Goal: Task Accomplishment & Management: Complete application form

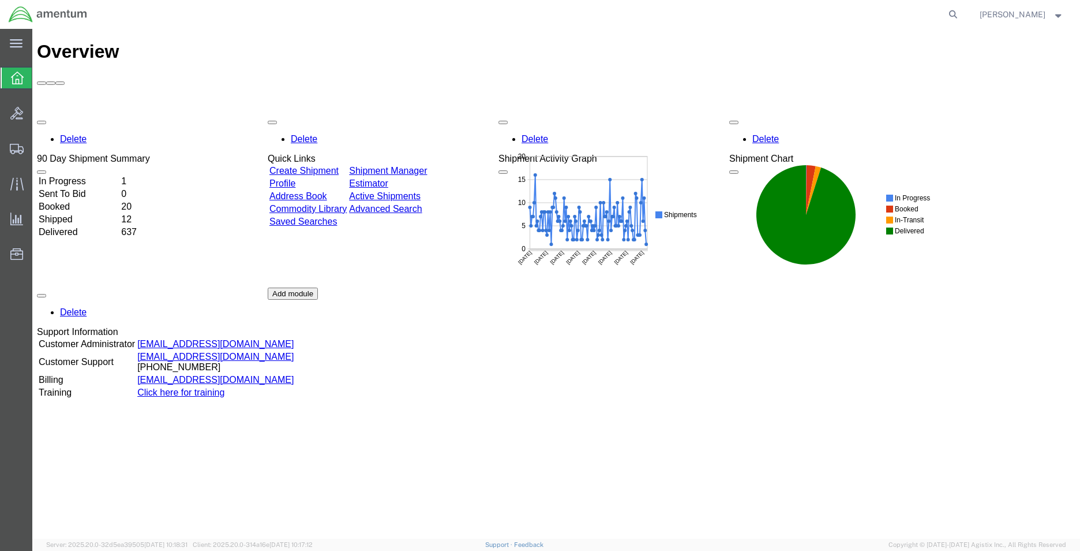
click at [339, 166] on link "Create Shipment" at bounding box center [304, 171] width 69 height 10
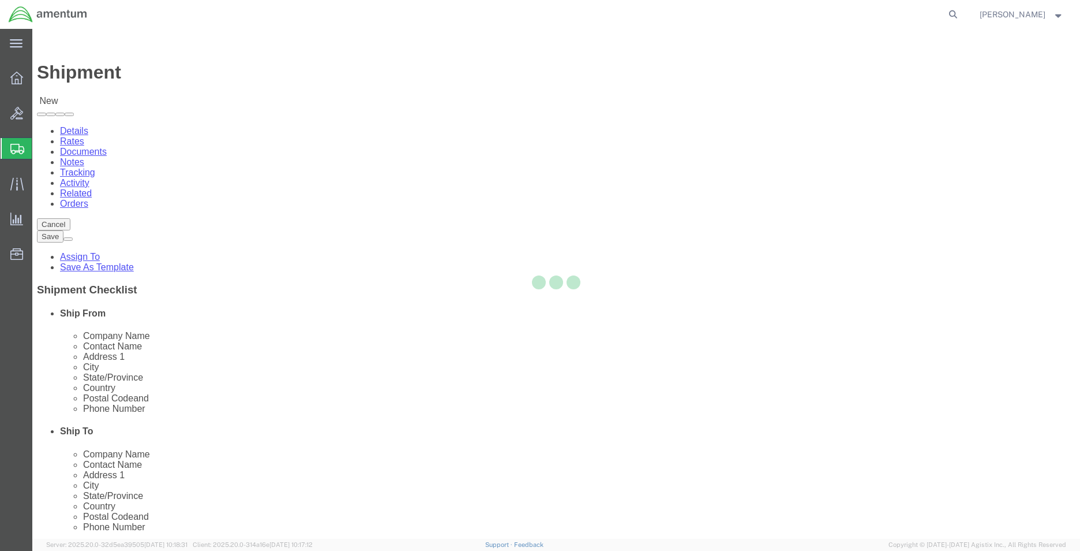
select select
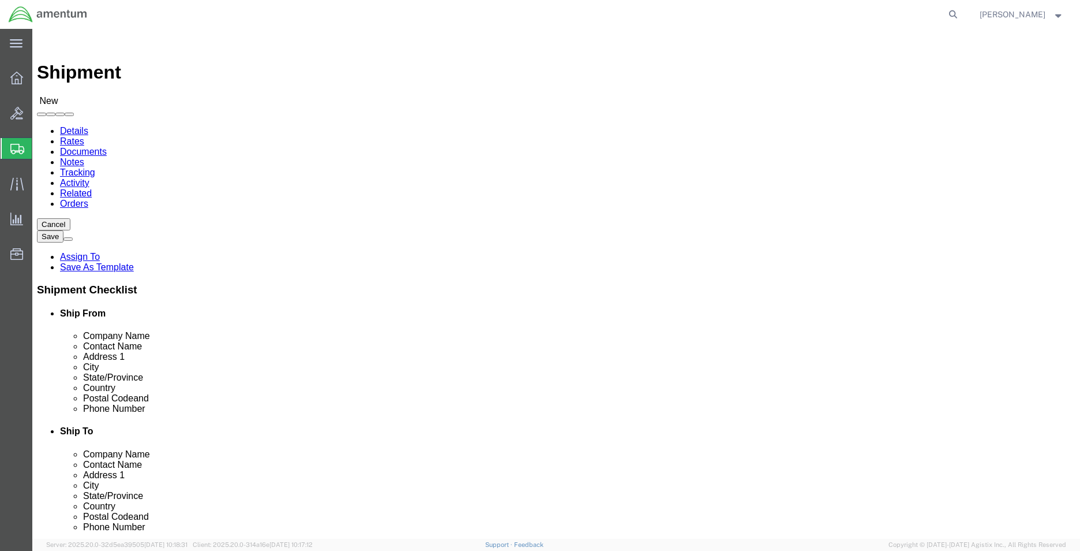
type input "WSA"
select select "49914"
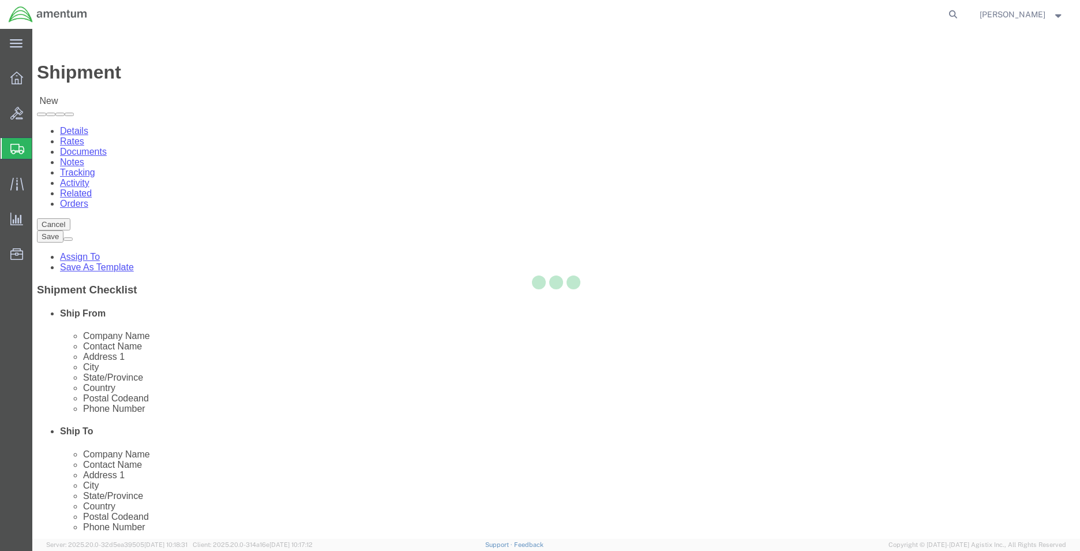
type input "Amentum Services, Inc"
type input "[PERSON_NAME]"
type input "[STREET_ADDRESS]"
type input "San [PERSON_NAME]"
type input "76904"
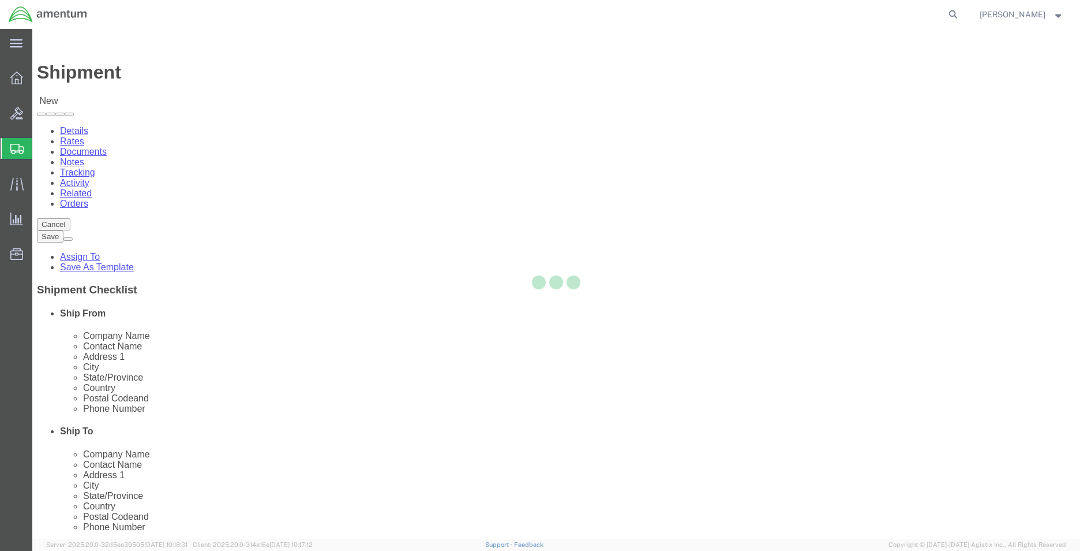
type input "[PHONE_NUMBER]"
type input "[PERSON_NAME][EMAIL_ADDRESS][PERSON_NAME][DOMAIN_NAME]"
checkbox input "true"
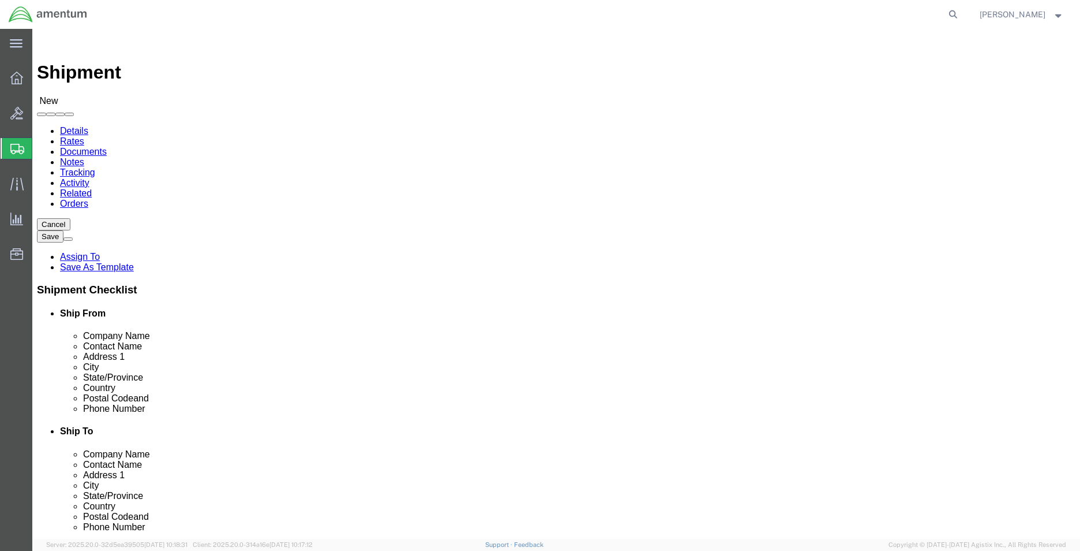
select select "[GEOGRAPHIC_DATA]"
click input "text"
type input "FAA"
click p "- FAA CIVIL AVIATION REGISTRY - (_ _) 6425 SOUTH [PERSON_NAME], ROOM [STREET_AD…"
select select
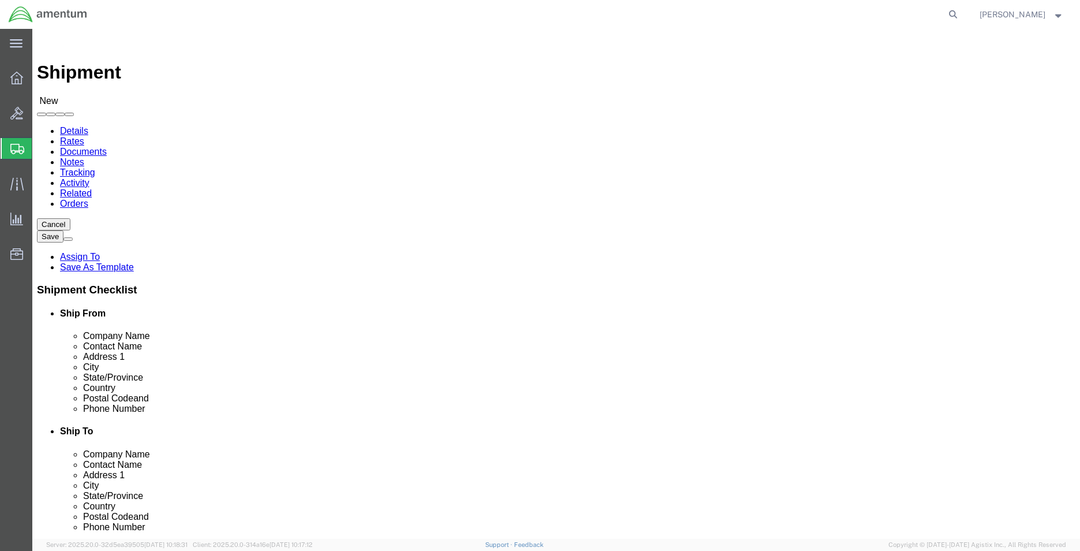
type input "FAA CIVIL AVIATION REGISTRY"
type input "_ _"
type input "6425 SOUTH [PERSON_NAME]"
type input "ROOM 123, AFS-700"
type input "[US_STATE][GEOGRAPHIC_DATA]"
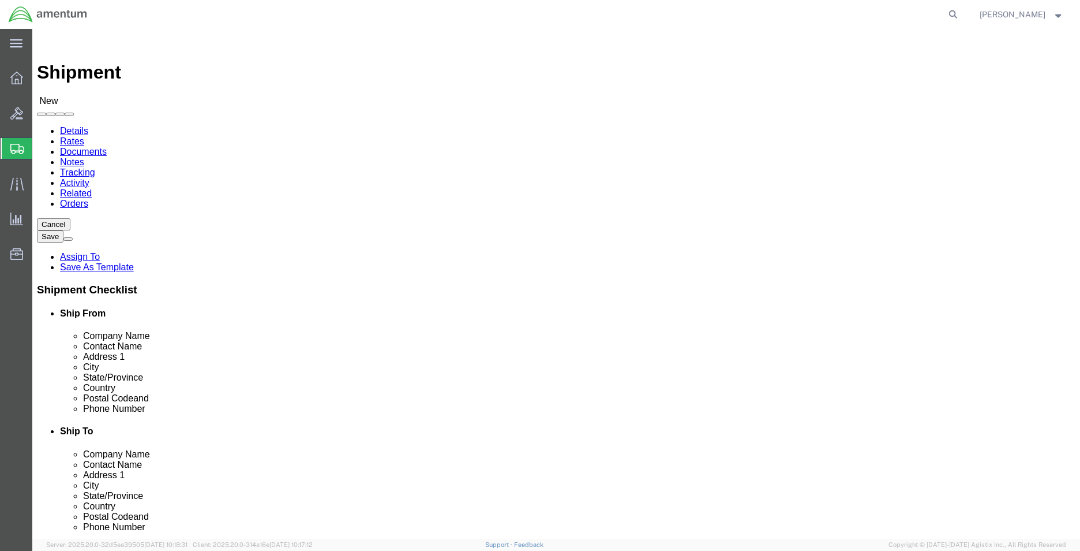
type input "73169"
type input "[PHONE_NUMBER]"
select select "OK"
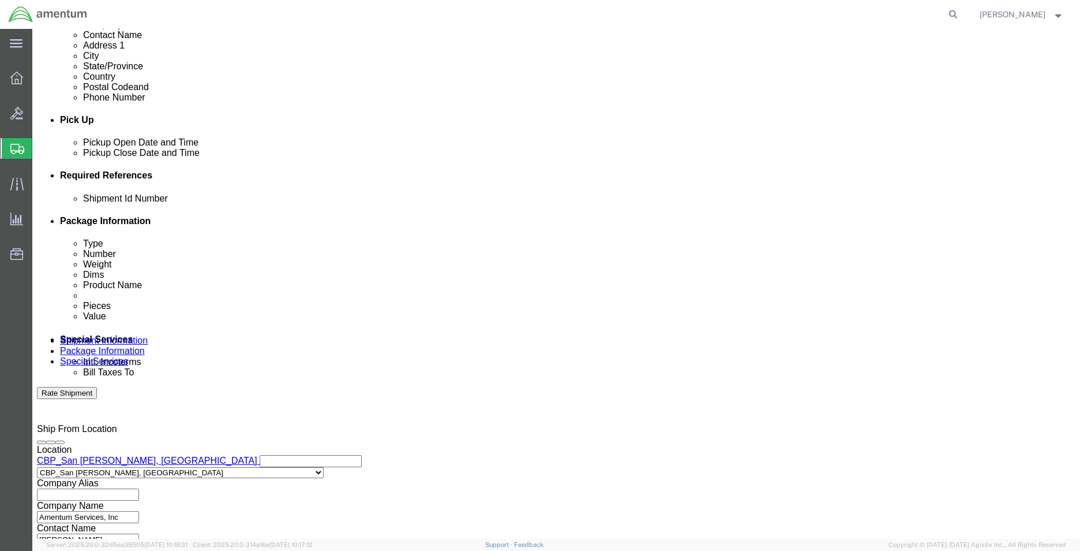
scroll to position [462, 0]
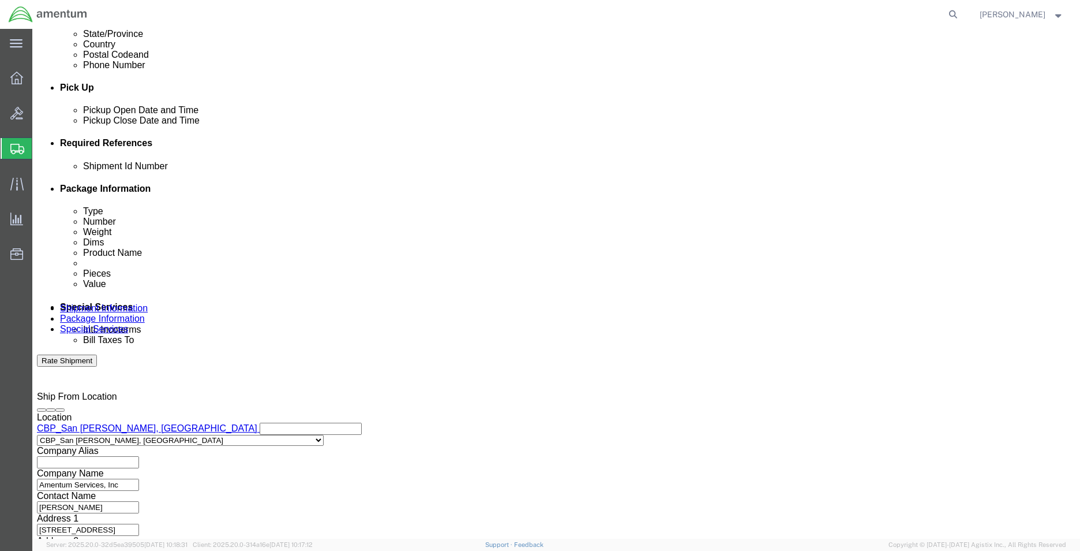
type input "FAA CIVIL AVIATION REGISTRY"
click button "Add reference"
click select "Select Account Type Activity ID Airline Appointment Number ASN Batch Request # …"
select select "CUSTREF"
click select "Select Account Type Activity ID Airline Appointment Number ASN Batch Request # …"
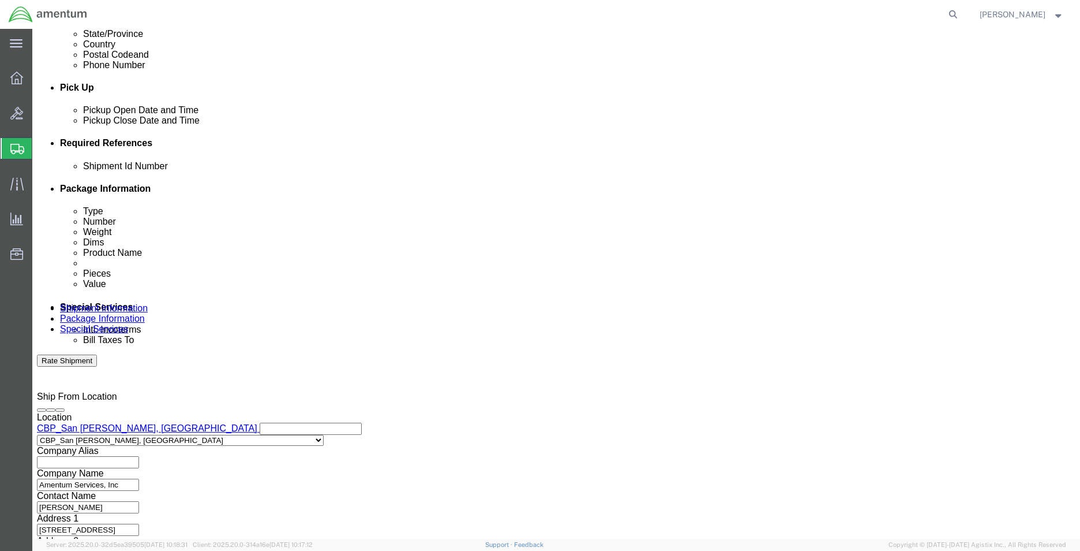
click input "text"
type input "DOCUMENTS"
click button "Add reference"
click select "Select Account Type Activity ID Airline Appointment Number ASN Batch Request # …"
select select "DEPT"
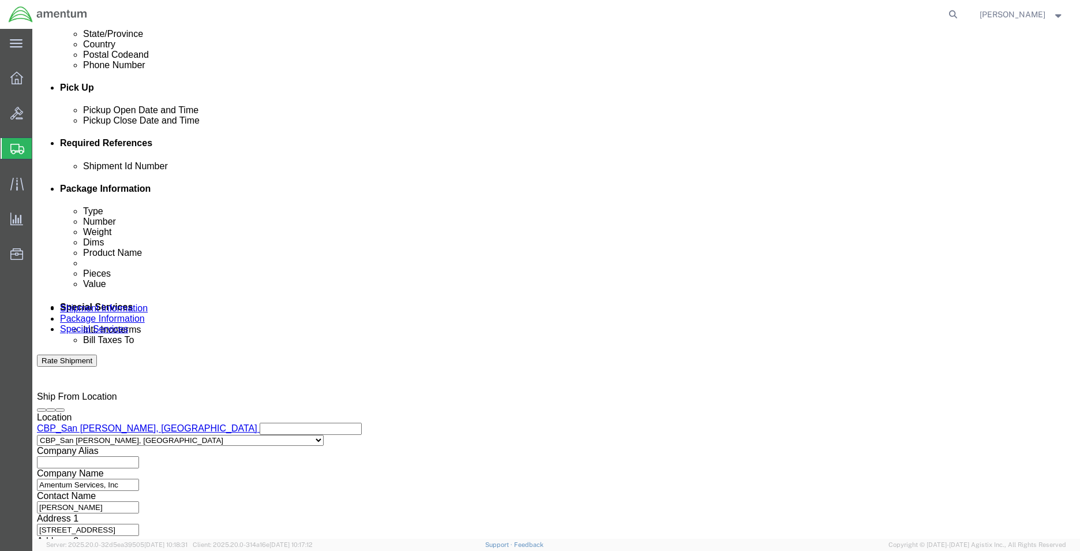
click select "Select Account Type Activity ID Airline Appointment Number ASN Batch Request # …"
click input "text"
type input "CBP"
click button "Add reference"
click select "Select Account Type Activity ID Airline Appointment Number ASN Batch Request # …"
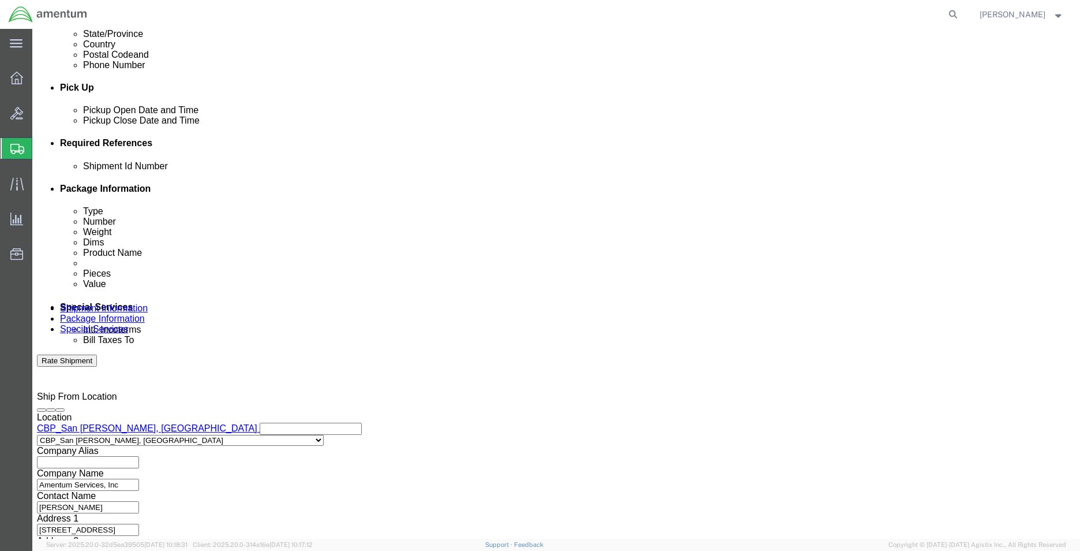
select select "PROJNUM"
click select "Select Account Type Activity ID Airline Appointment Number ASN Batch Request # …"
click input "text"
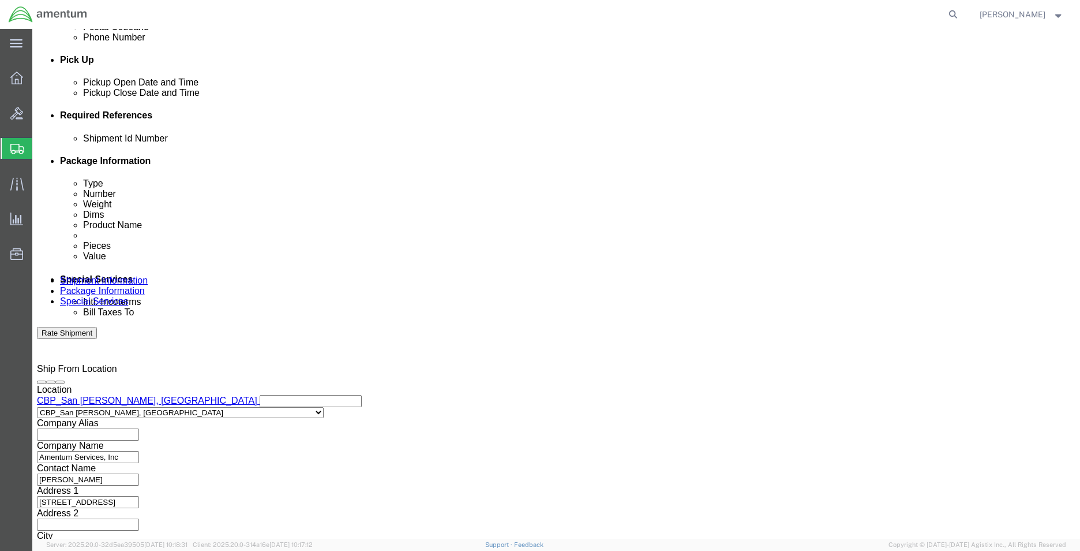
scroll to position [503, 0]
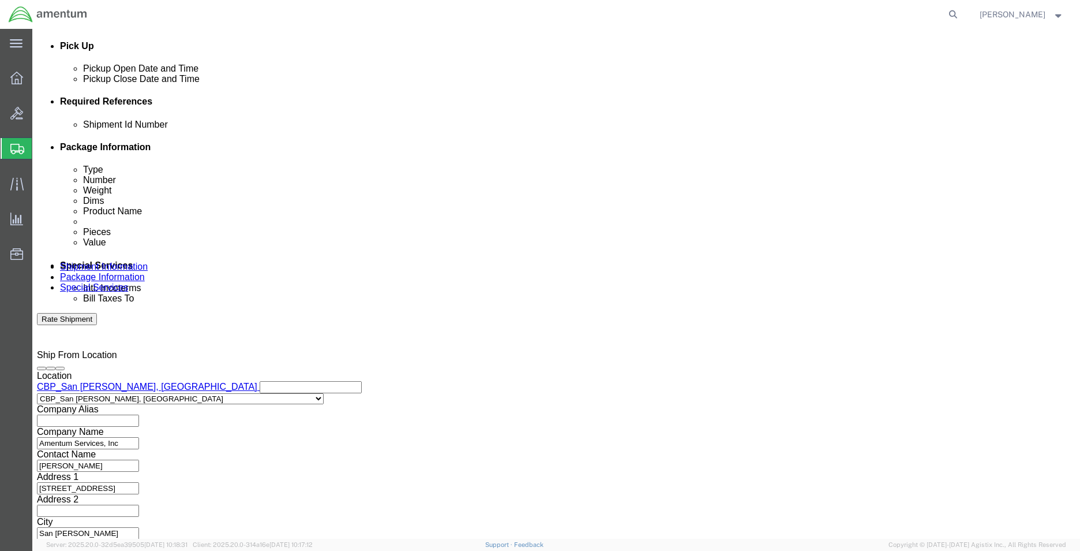
type input "6118.04.03.2219.000.WSA.0000"
click button "Continue"
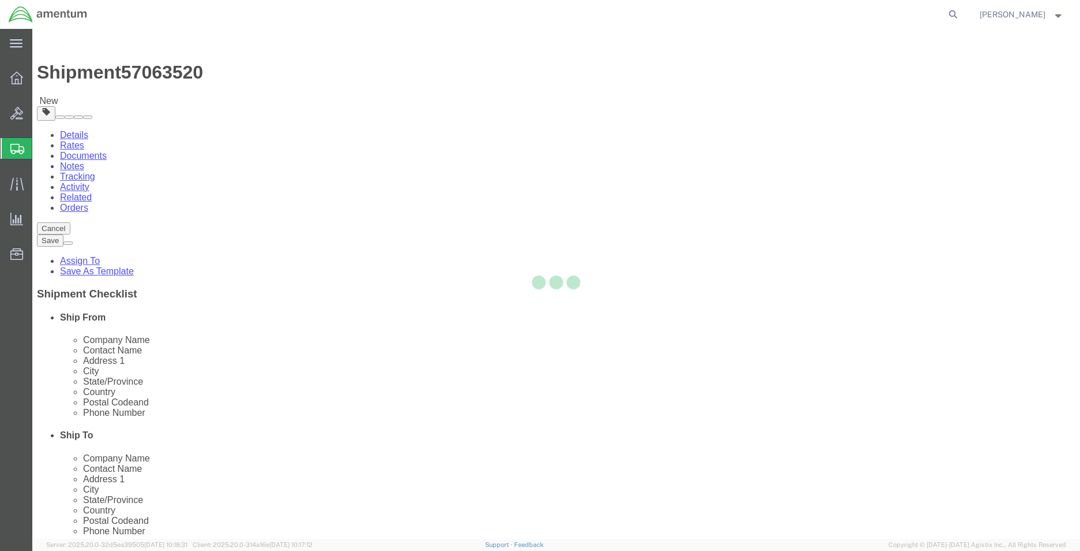
select select "CBOX"
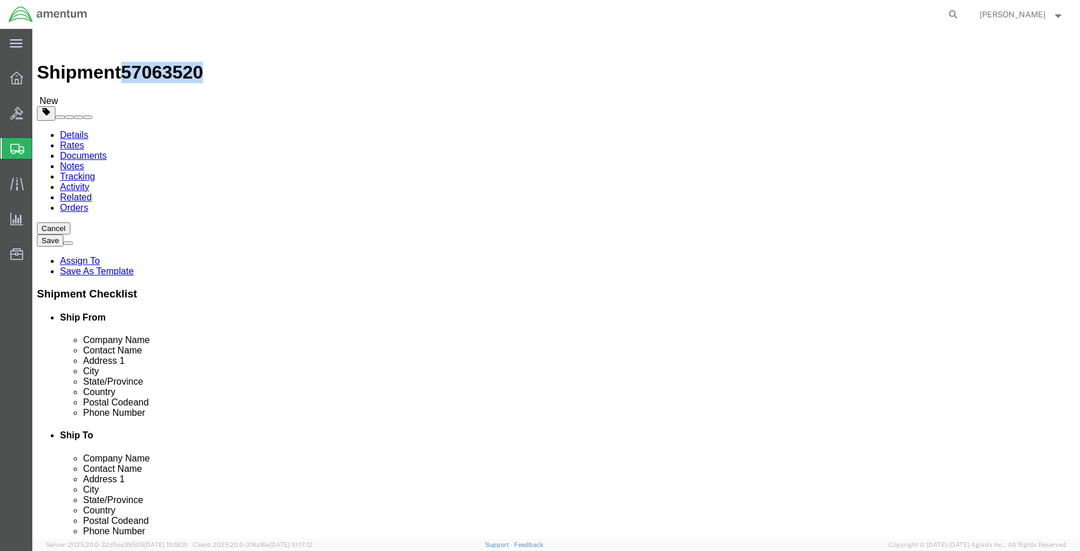
drag, startPoint x: 93, startPoint y: 8, endPoint x: 162, endPoint y: 17, distance: 69.4
click div "Shipment 57063520 New"
copy h1 "57063520"
click icon
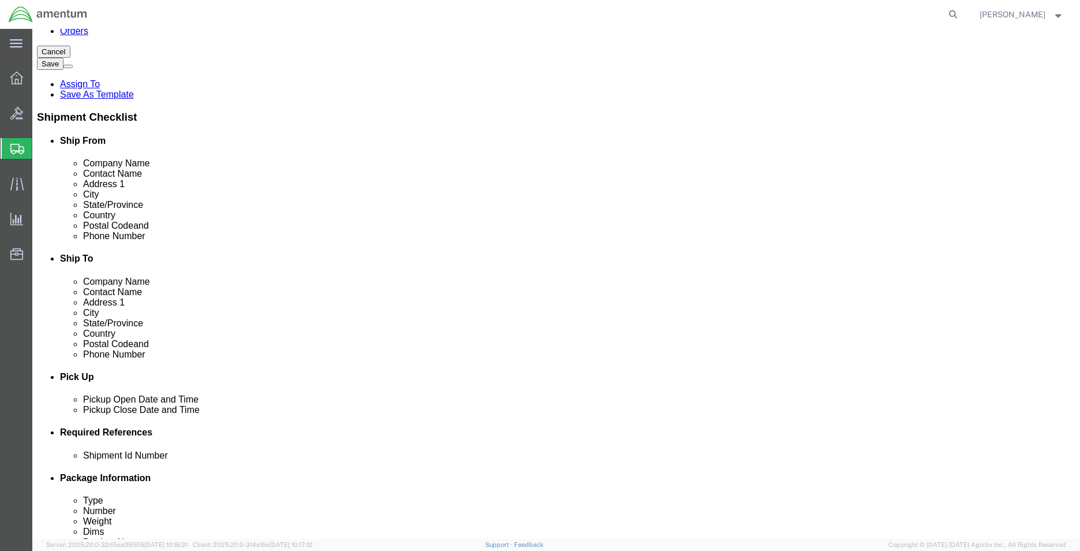
scroll to position [289, 0]
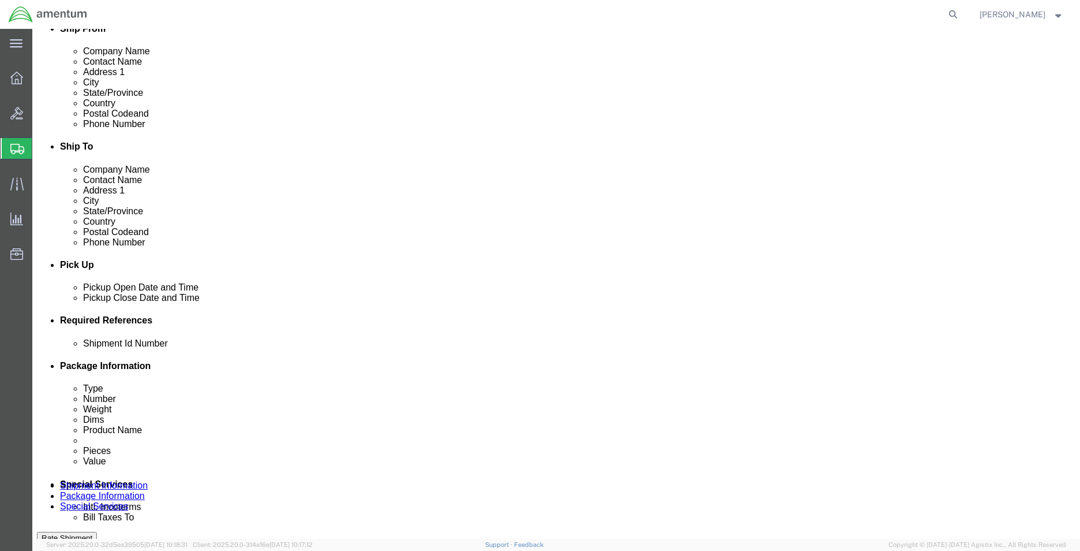
click input "text"
paste input "57063520"
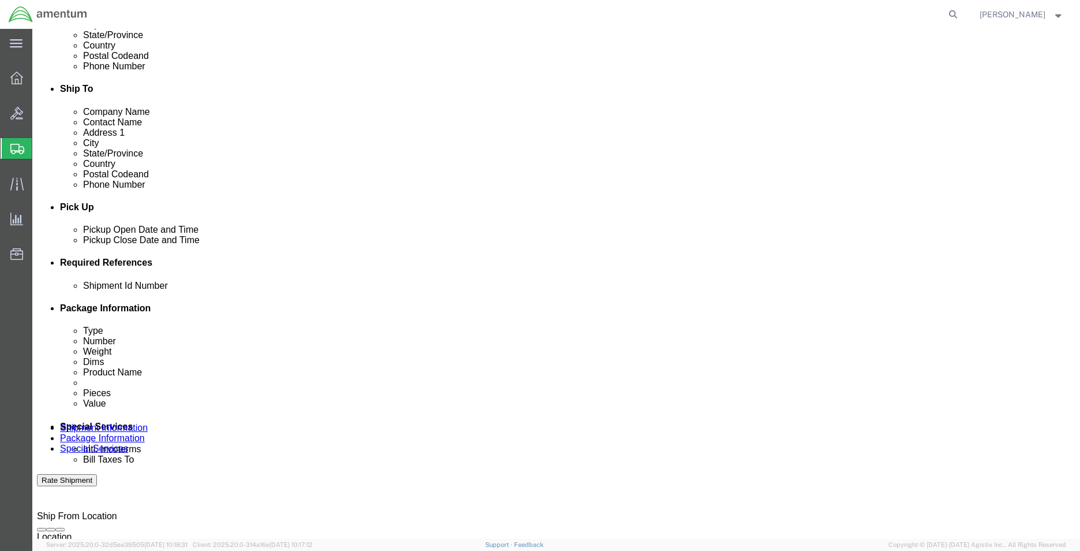
scroll to position [404, 0]
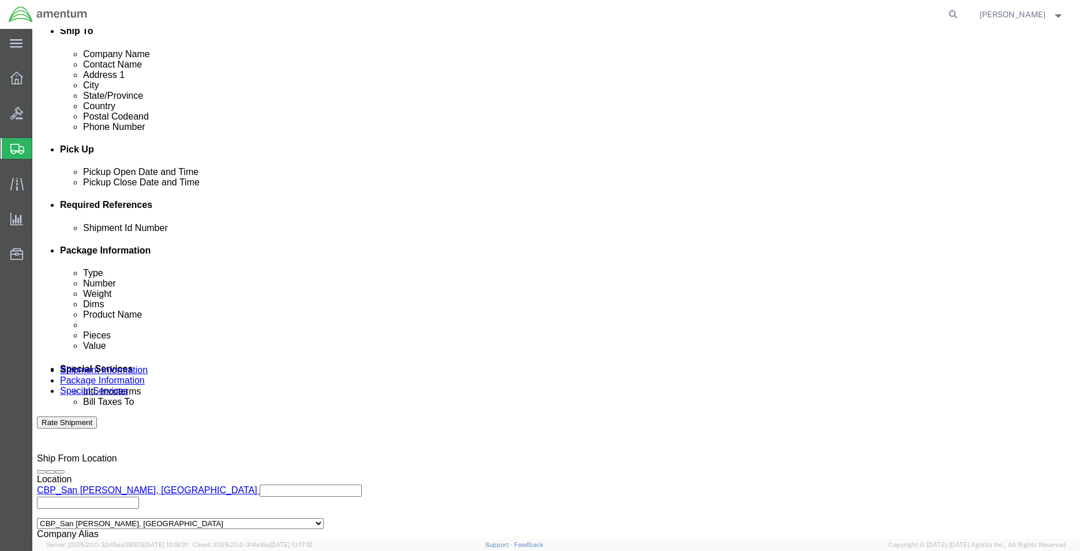
type input "57063520"
click input "6118.04.03.2219.000.WSA.0000"
type input "6118.04.03.2219.000.WSA.0000"
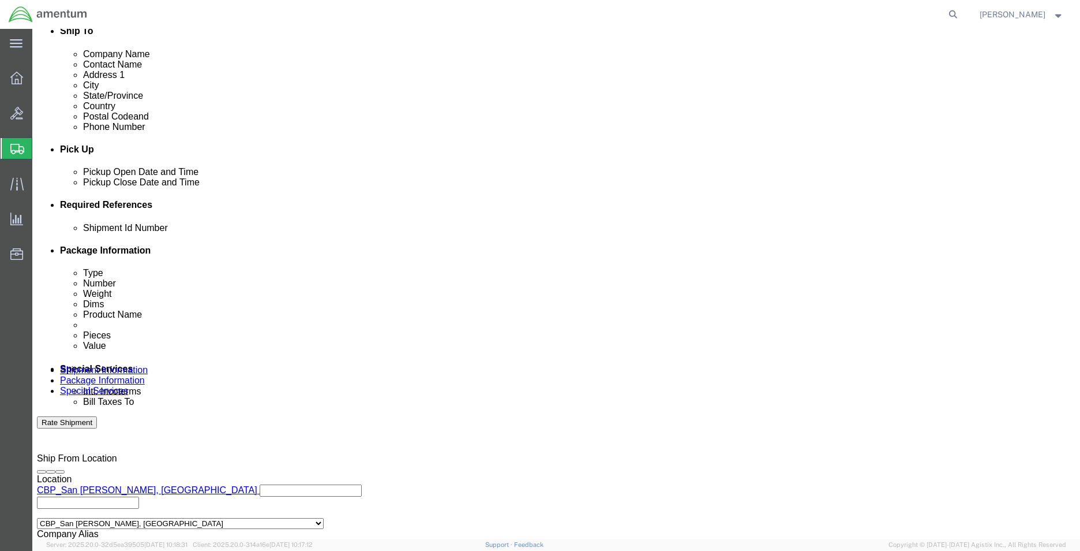
click icon
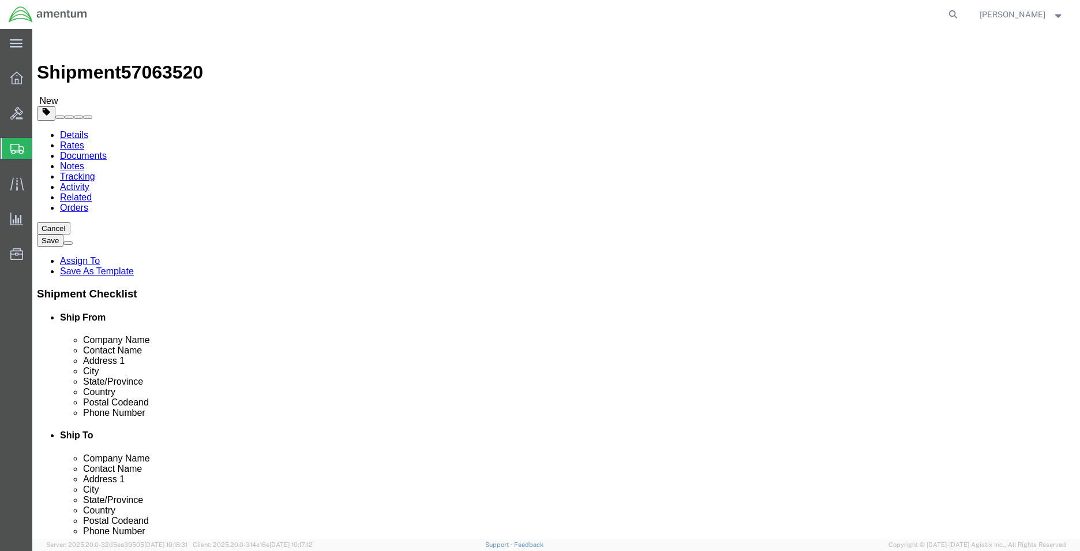
drag, startPoint x: 384, startPoint y: 199, endPoint x: 345, endPoint y: 210, distance: 40.7
click select "Select BCK Boxes Bale(s) Basket(s) Bolt(s) Bottle(s) Buckets Bulk Bundle(s) Can…"
select select "ENV"
click select "Select BCK Boxes Bale(s) Basket(s) Bolt(s) Bottle(s) Buckets Bulk Bundle(s) Can…"
type input "9.50"
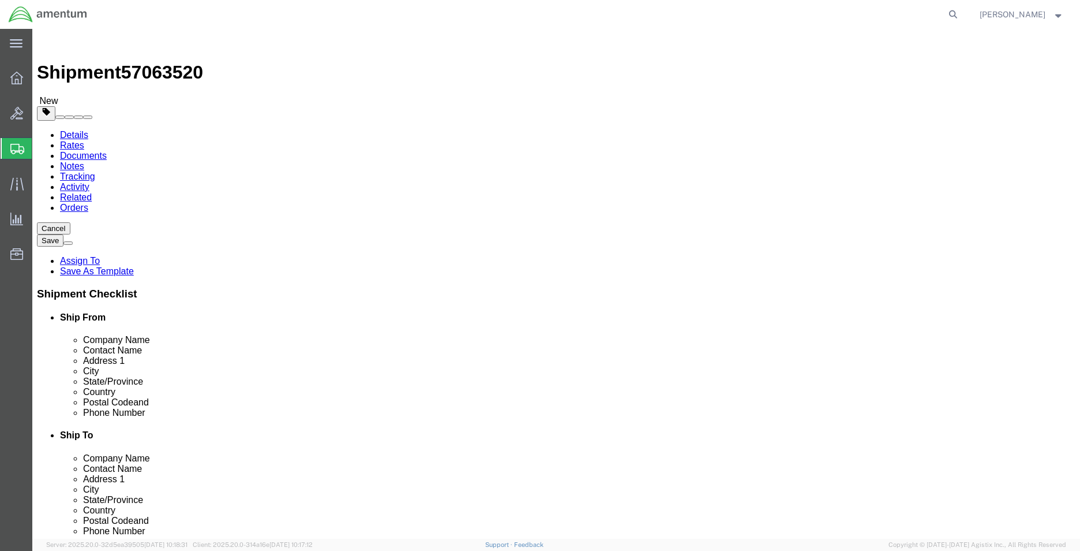
type input "12.50"
type input "0.25"
type input "1"
click link "Add Content"
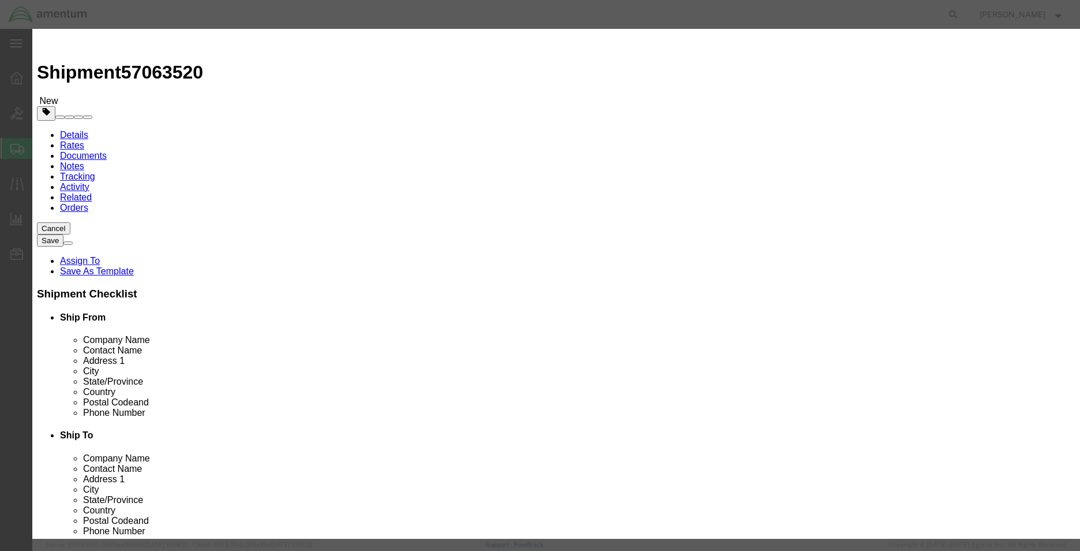
click input "text"
type input "DOCUMENTS"
click div "Commodity library Product Name DOCUMENTS DOCUMENTS Pieces 0 Select Bag Barrels …"
drag, startPoint x: 350, startPoint y: 111, endPoint x: 298, endPoint y: 85, distance: 57.8
click div "Pieces 0 Select Bag Barrels 100Board Feet Bottle Box Blister Pack Carats Can Ca…"
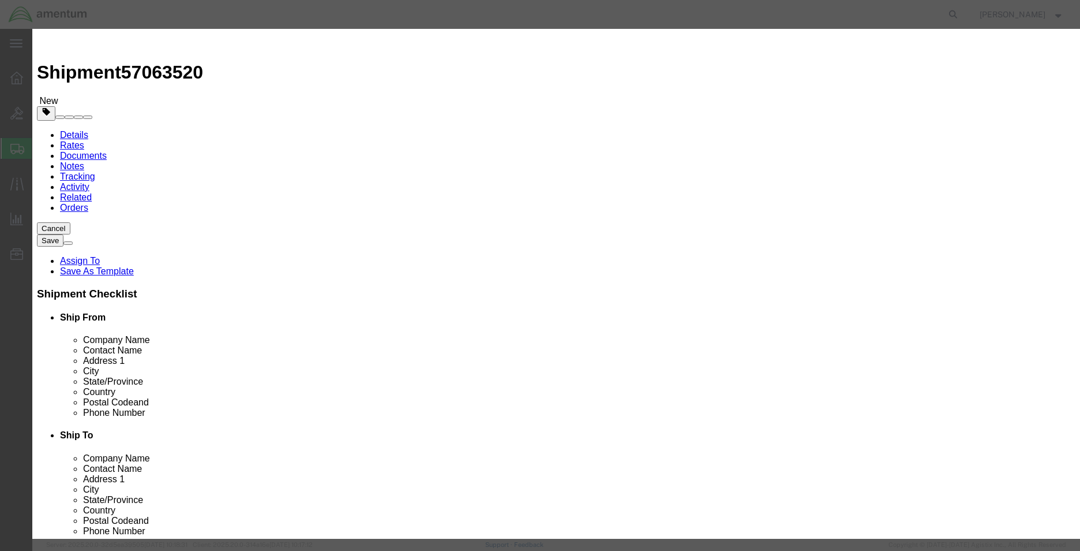
type input "10"
type input "10.00"
select select "USD"
click button "Save & Close"
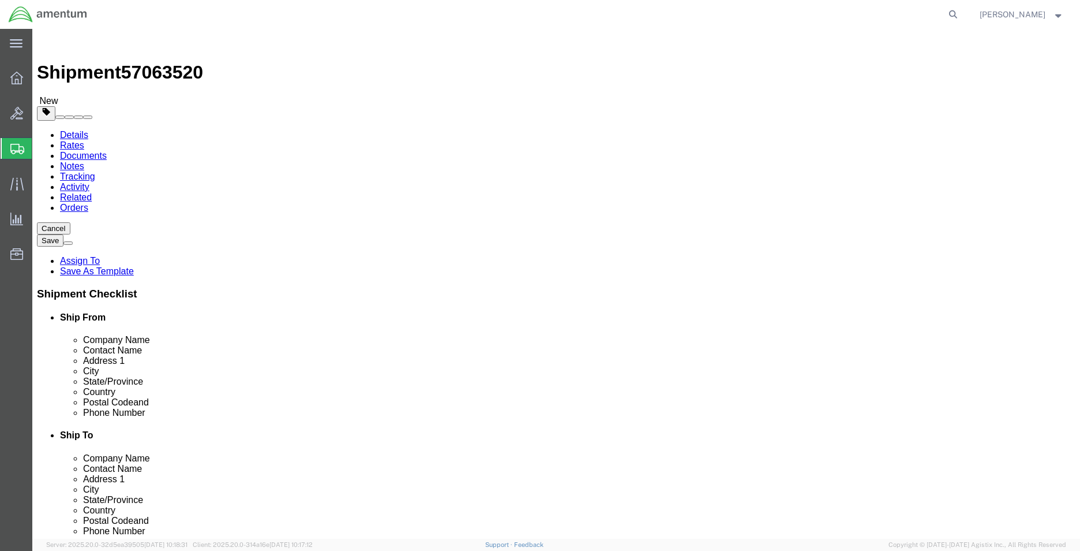
click button "Rate Shipment"
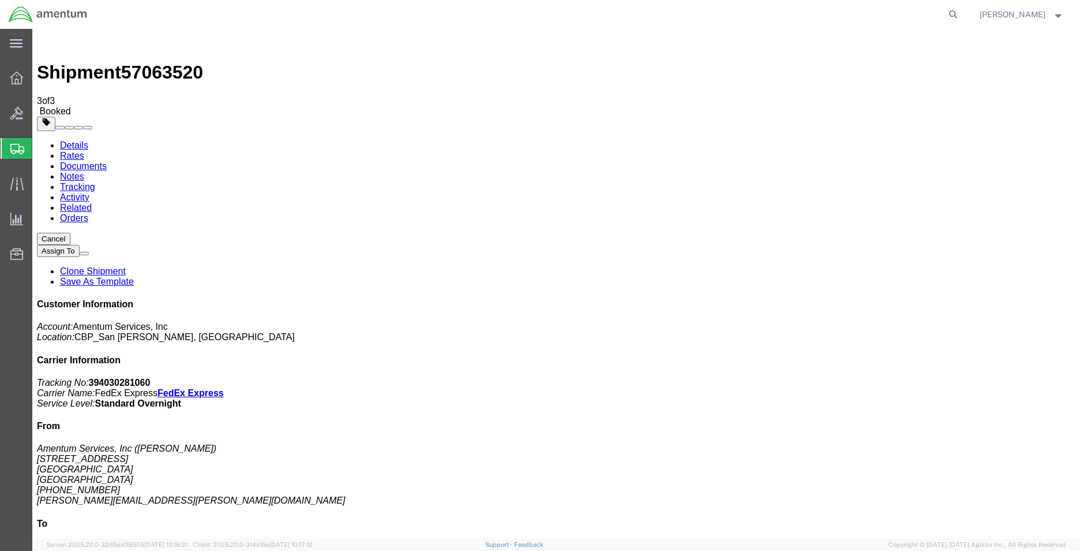
drag, startPoint x: 466, startPoint y: 204, endPoint x: 466, endPoint y: 358, distance: 154.7
